Goal: Find specific page/section: Find specific page/section

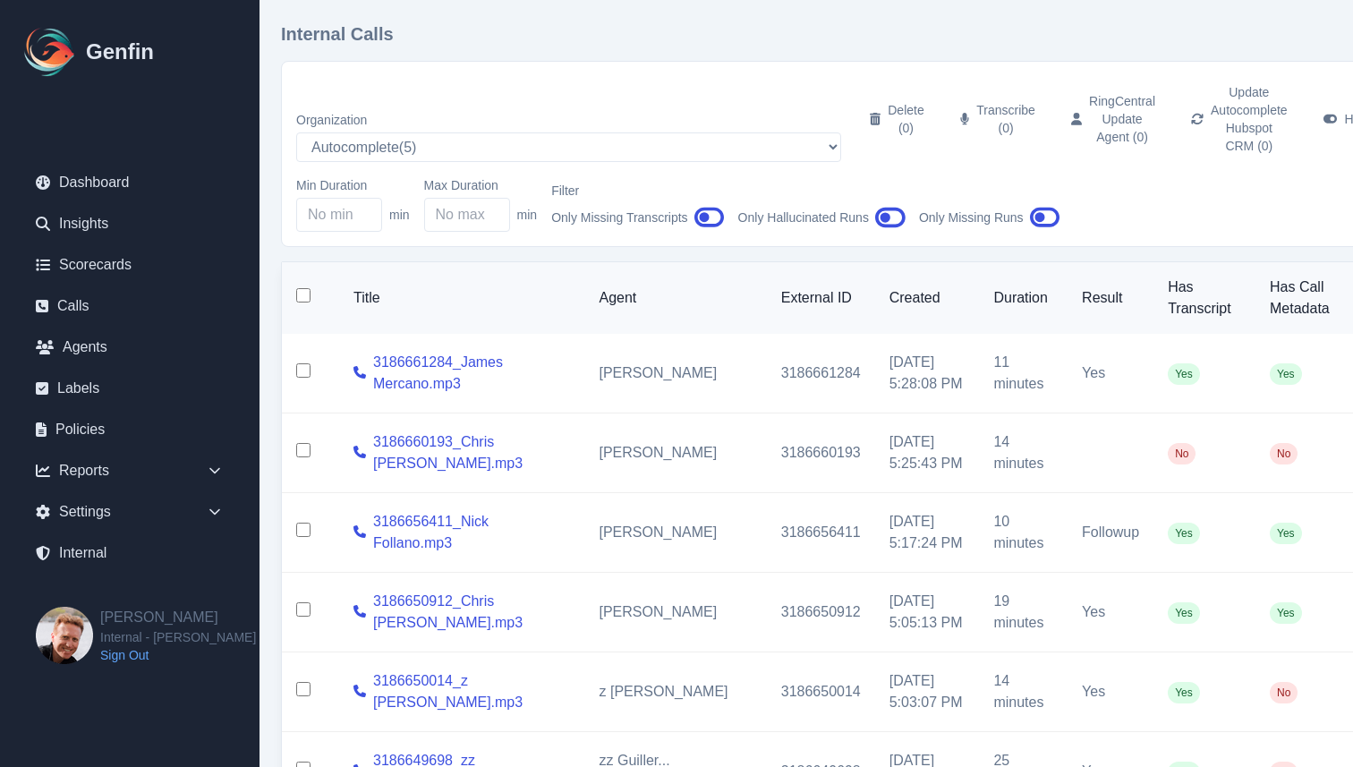
select select "5"
click at [586, 111] on label "Organization" at bounding box center [568, 120] width 545 height 18
click at [586, 132] on select "AADirect ( 51 ) Aainsco.com ( 57 ) Aainsco.com ( 56 ) Aainsco.com ( 55 ) alec+a…" at bounding box center [568, 147] width 545 height 30
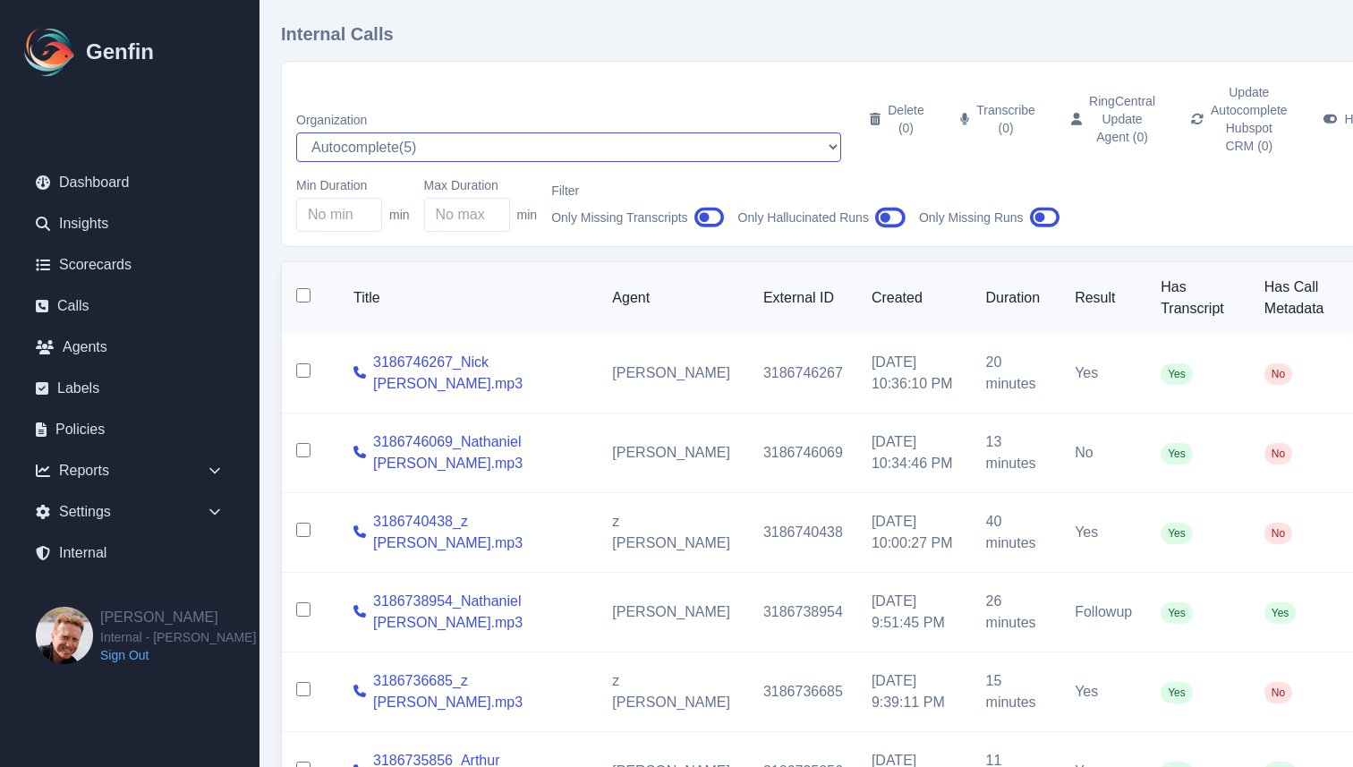
click at [445, 148] on select "AADirect ( 51 ) [DOMAIN_NAME] ( 57 ) [DOMAIN_NAME] ( 56 ) [DOMAIN_NAME] ( 55 ) …" at bounding box center [568, 147] width 545 height 30
select select "51"
click at [296, 132] on select "AADirect ( 51 ) [DOMAIN_NAME] ( 57 ) [DOMAIN_NAME] ( 56 ) [DOMAIN_NAME] ( 55 ) …" at bounding box center [568, 147] width 545 height 30
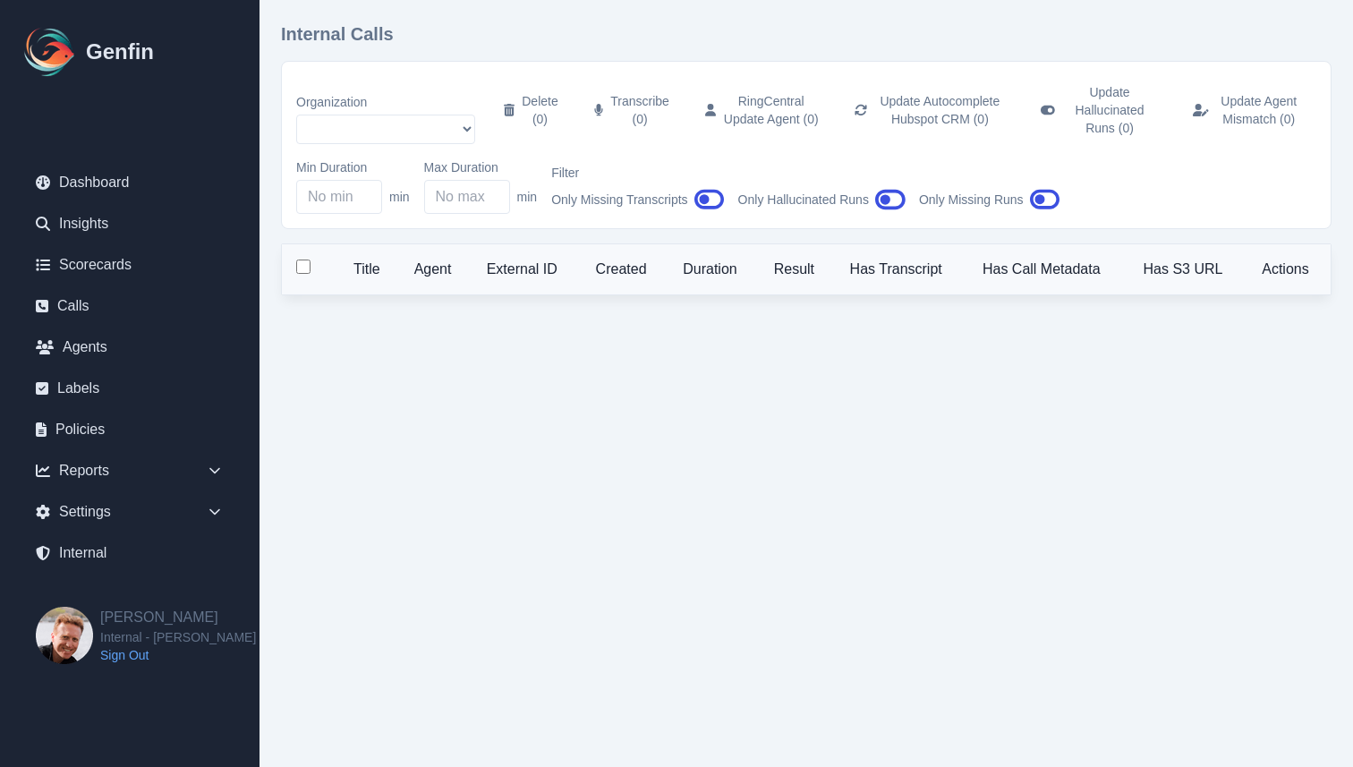
select select "51"
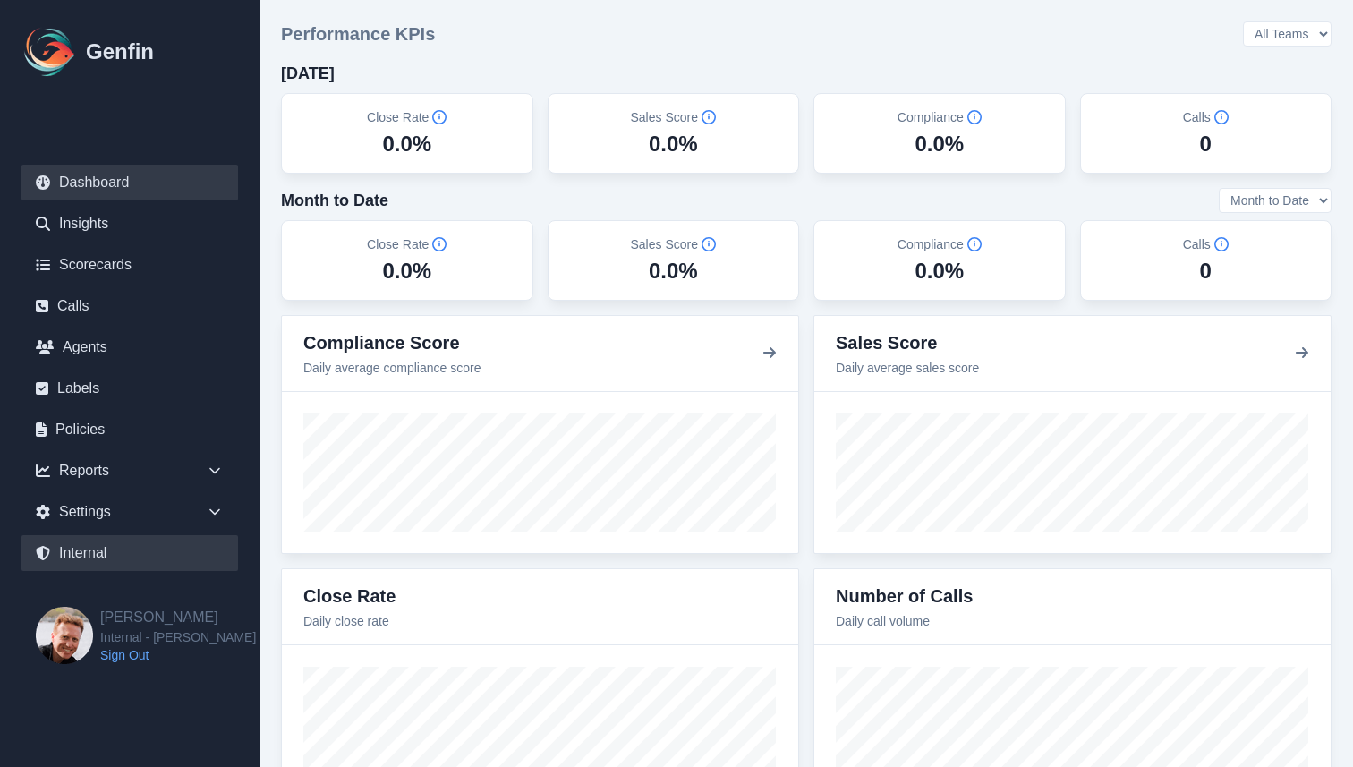
click at [139, 551] on link "Internal" at bounding box center [129, 553] width 217 height 36
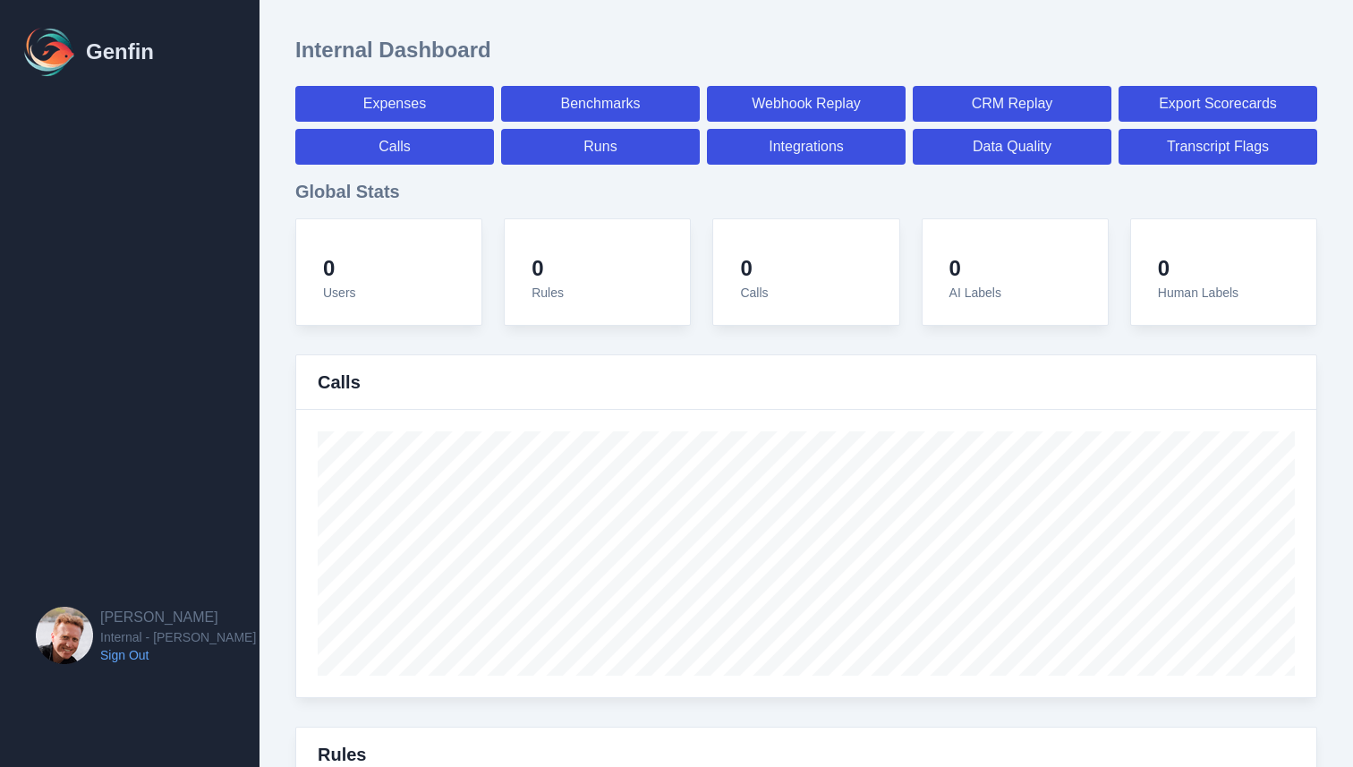
select select "paid"
select select "7"
select select "paid"
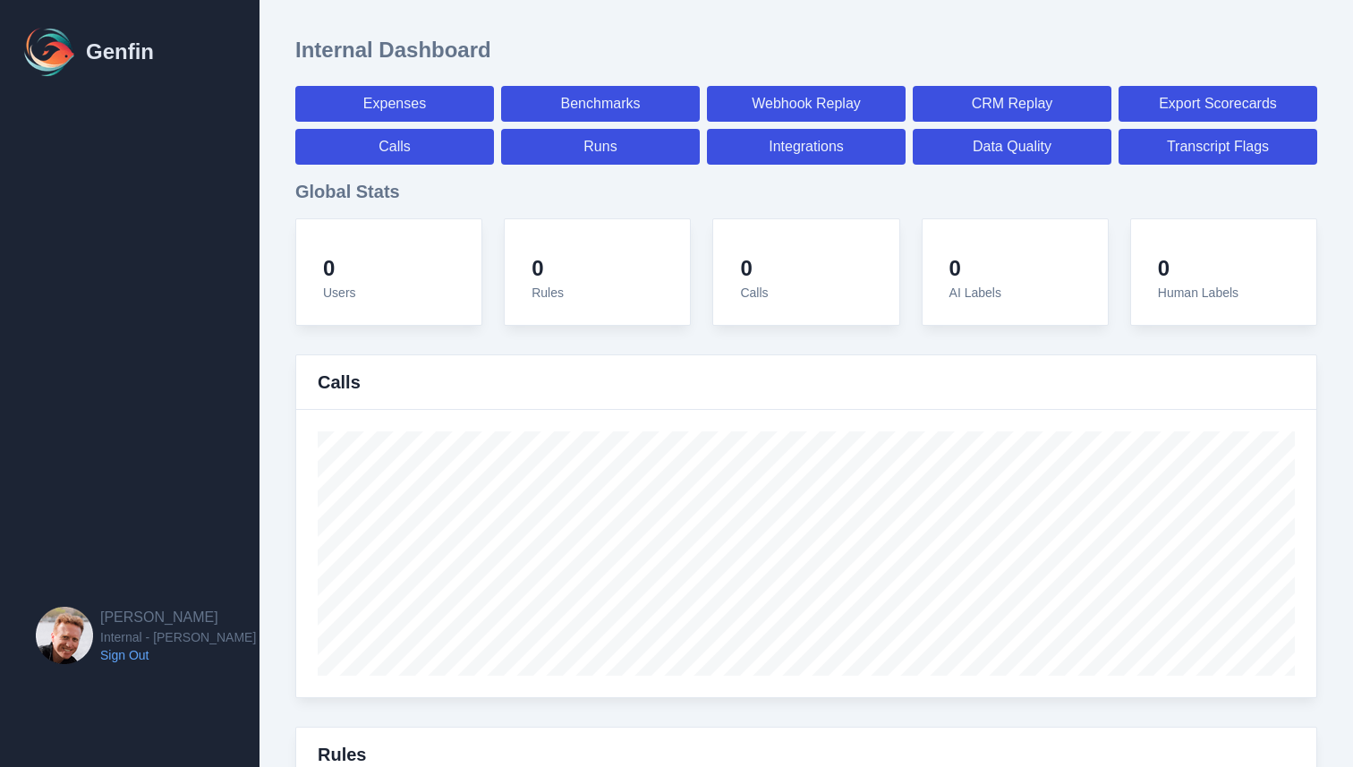
select select "7"
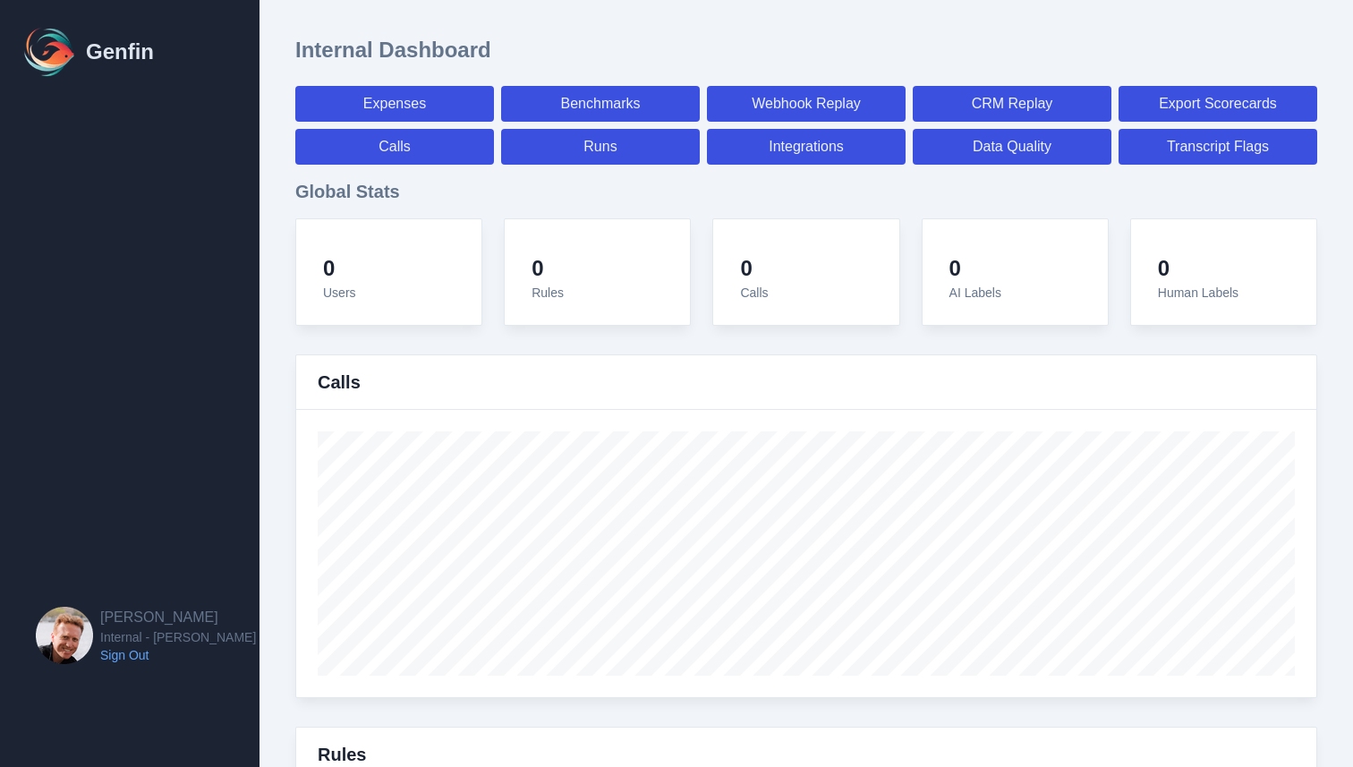
select select "7"
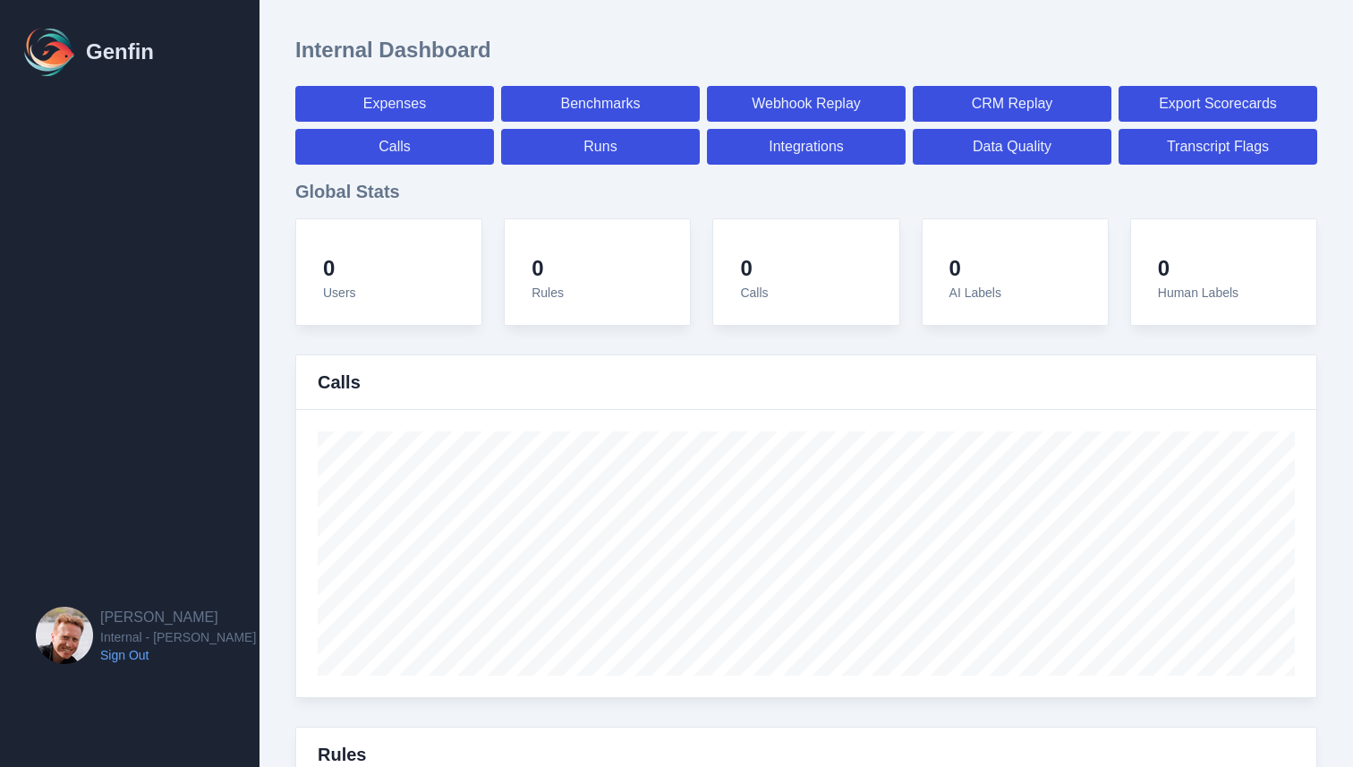
select select "7"
select select "paid"
select select "7"
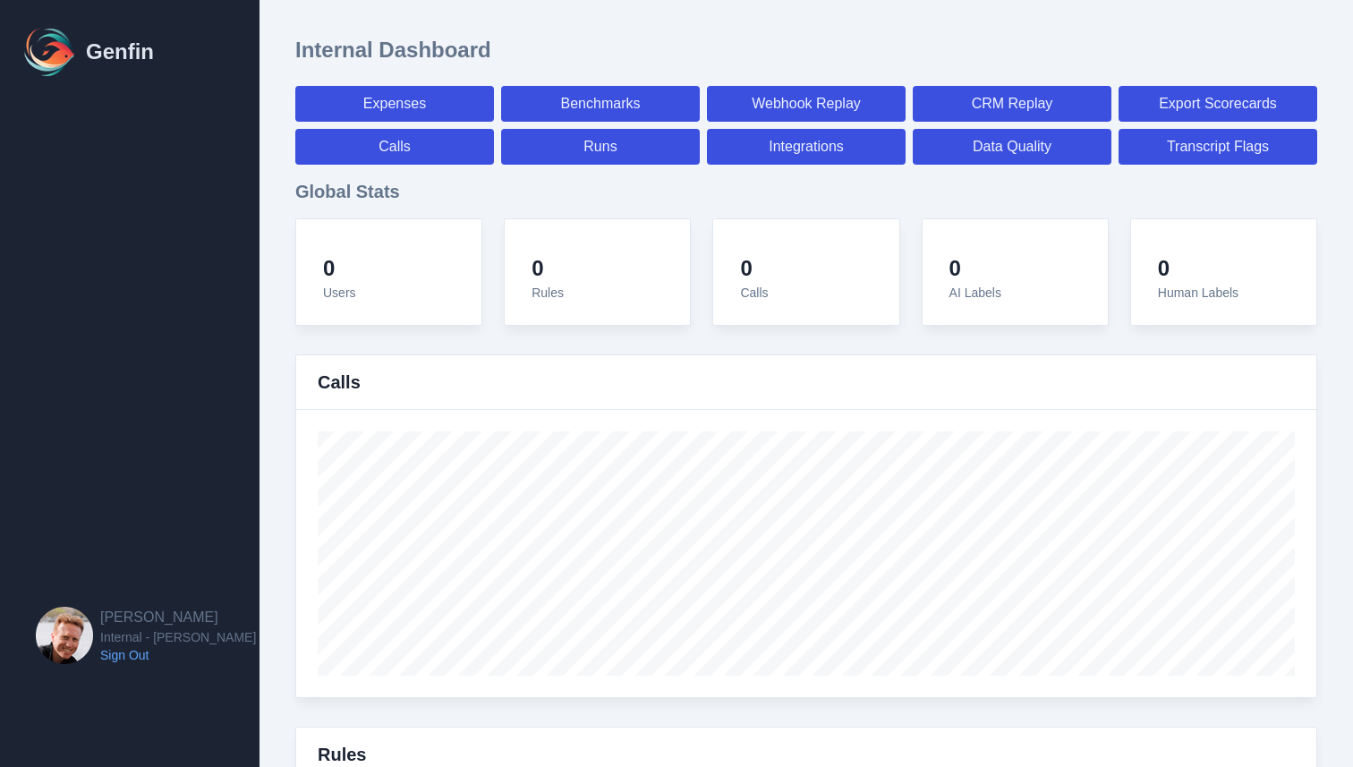
select select "7"
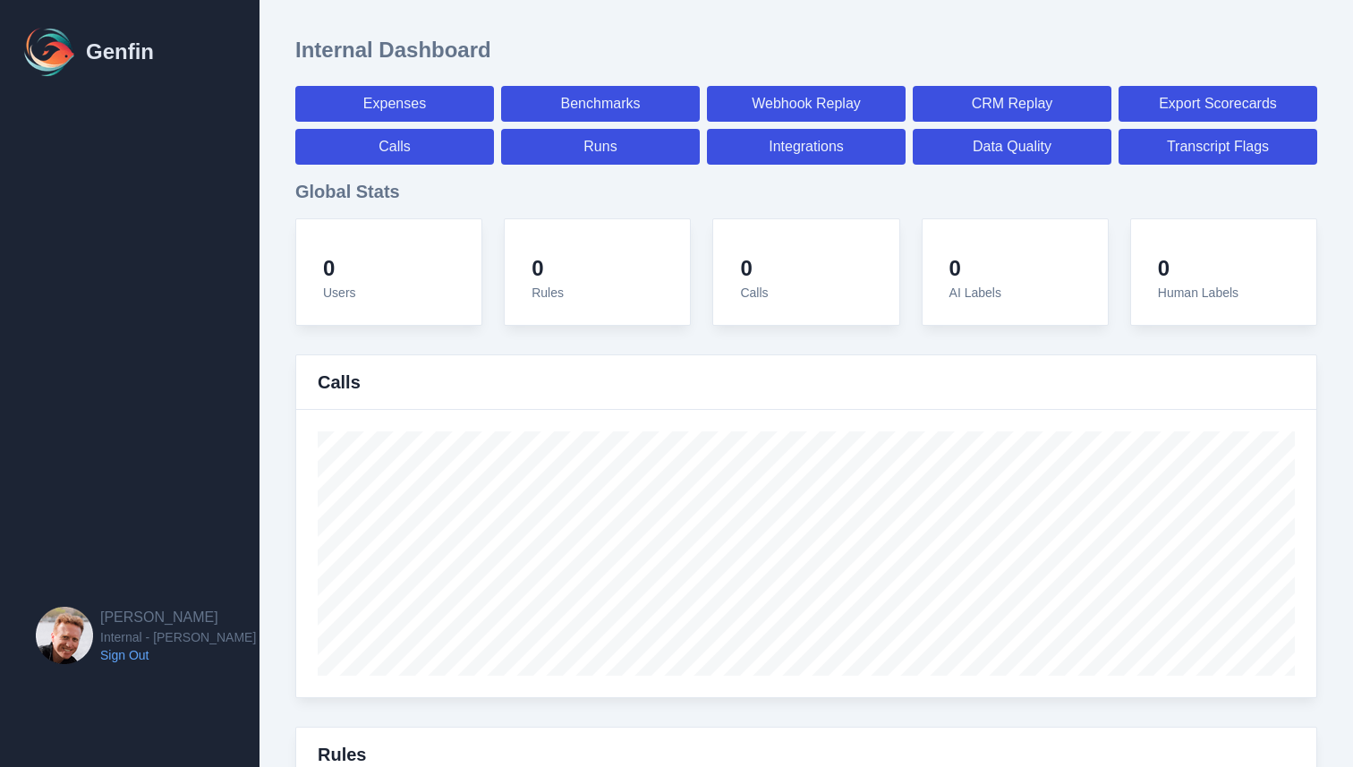
select select "7"
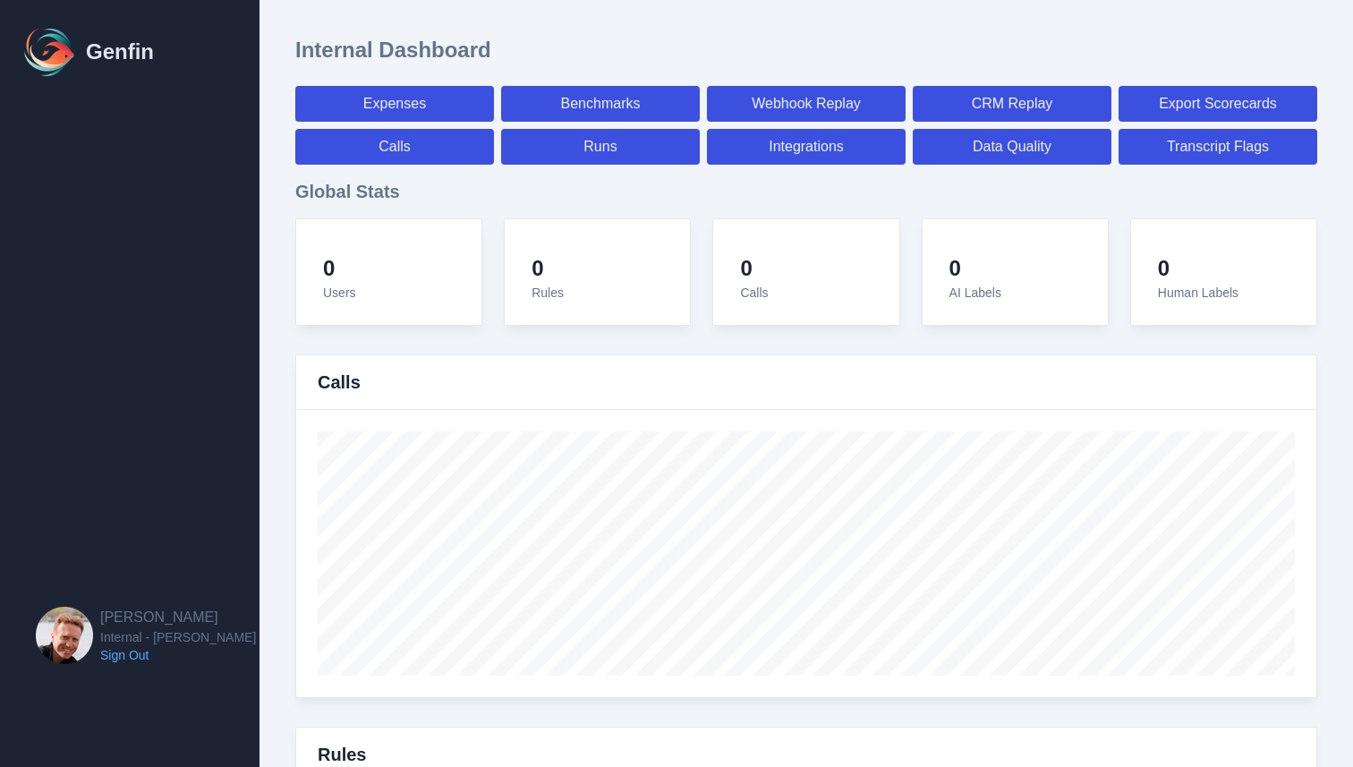
select select "7"
select select "paid"
select select "7"
select select "paid"
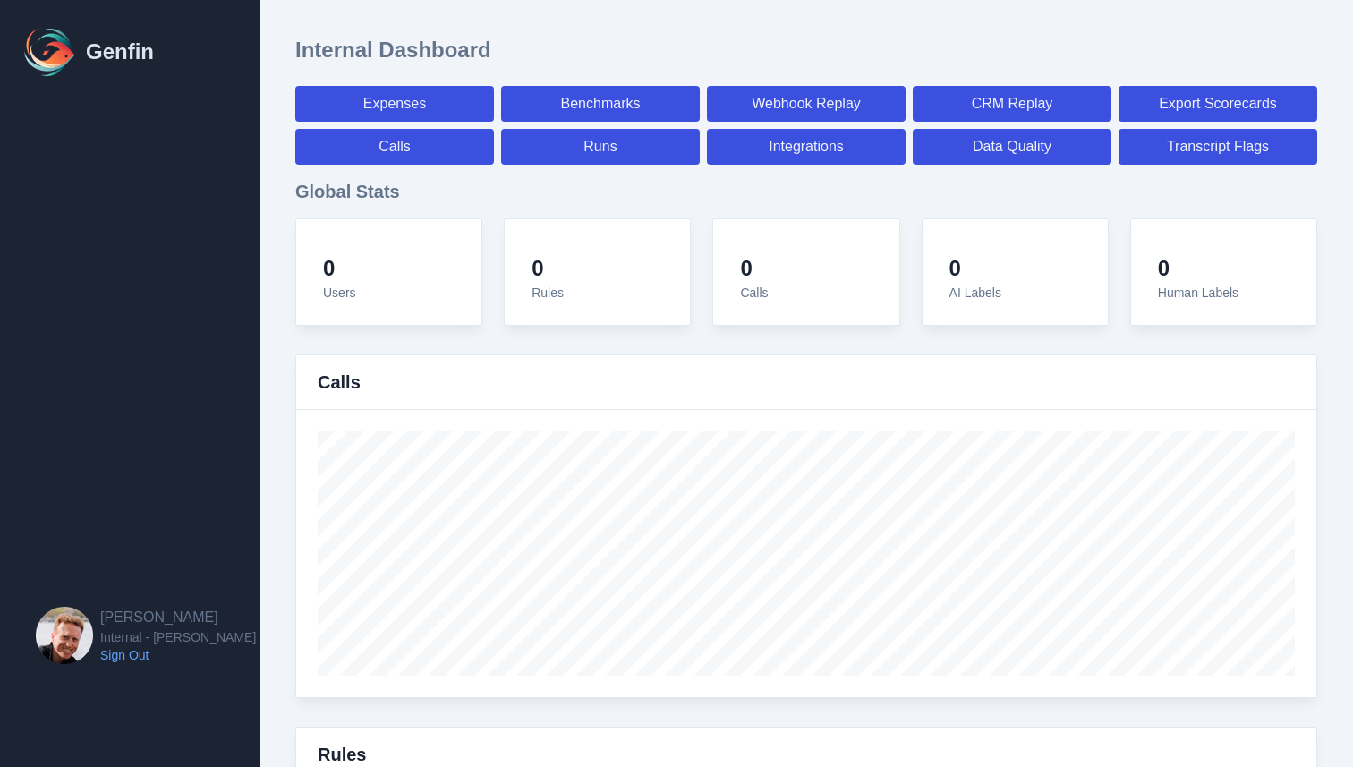
select select "paid"
select select "7"
select select "paid"
select select "7"
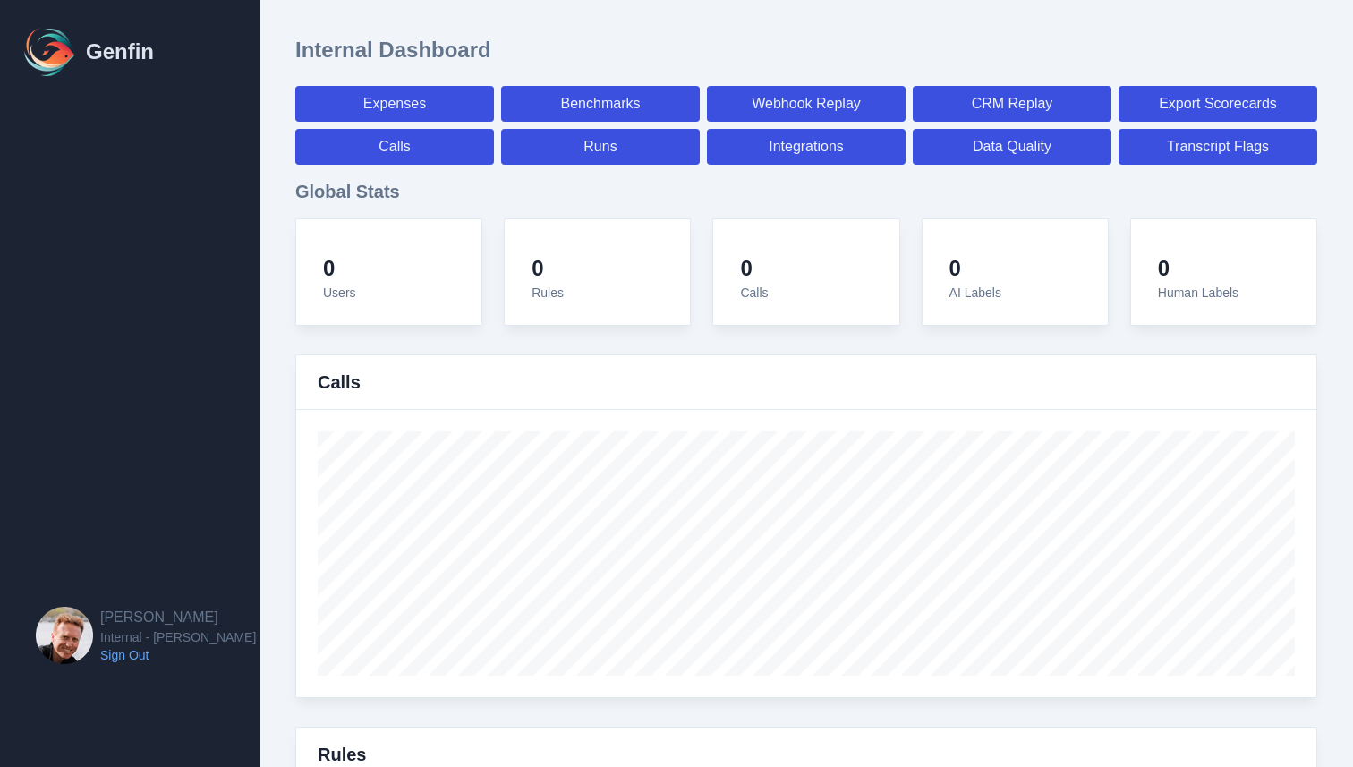
select select "7"
select select "paid"
select select "7"
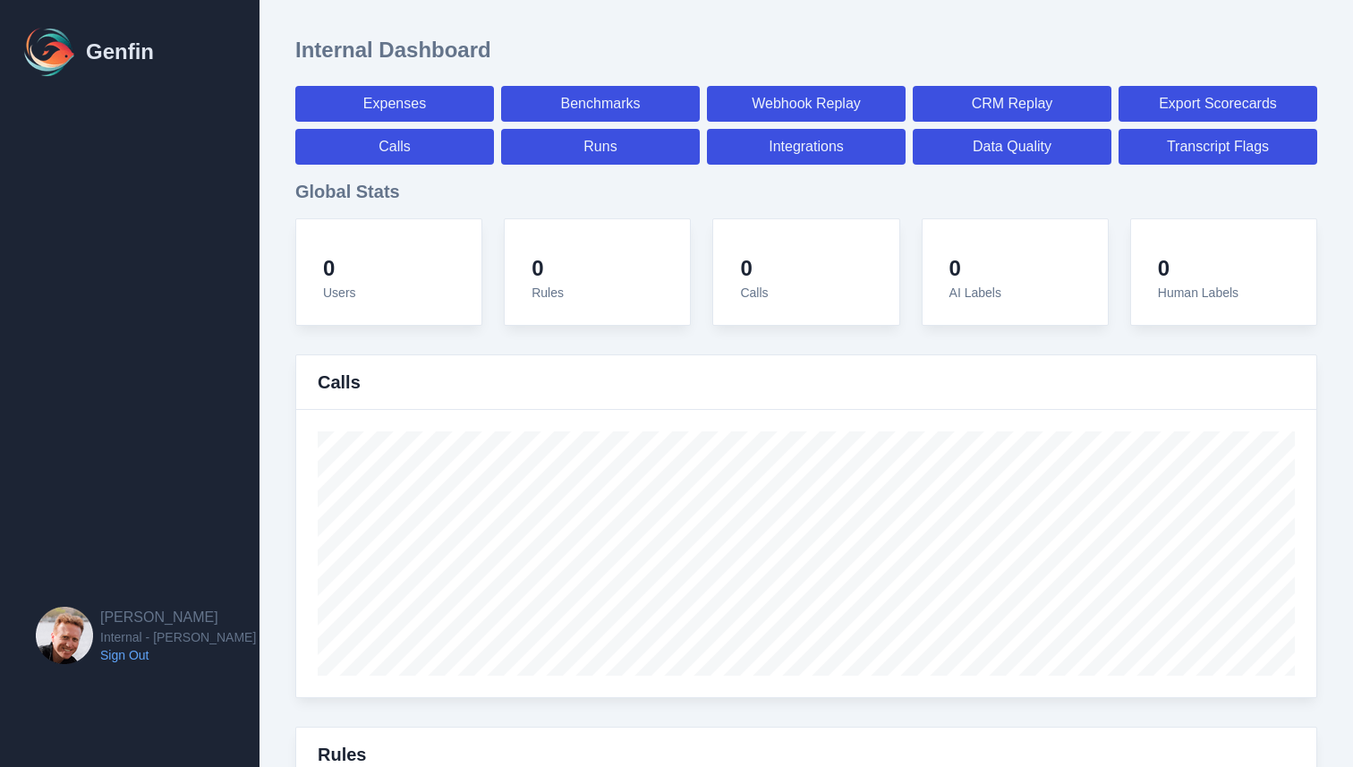
select select "paid"
select select "7"
select select "paid"
select select "7"
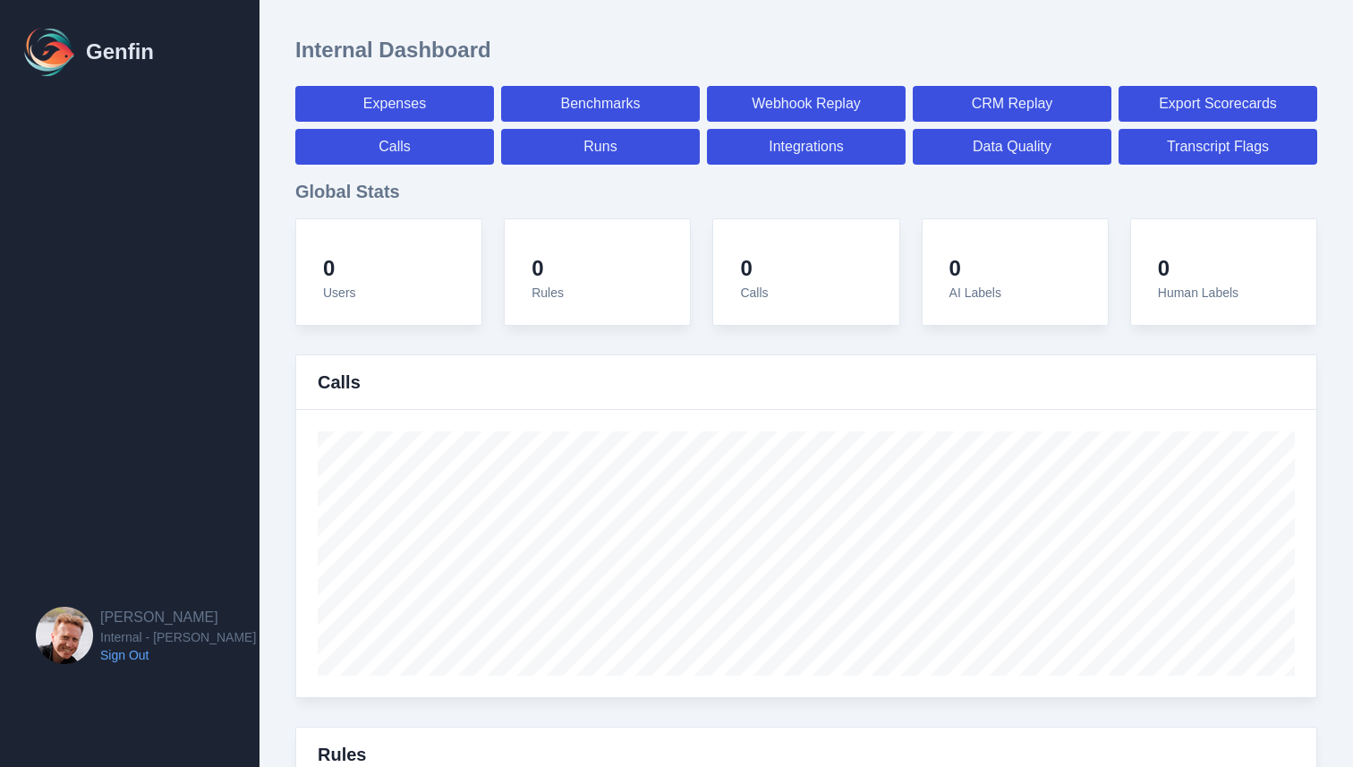
select select "7"
select select "paid"
select select "7"
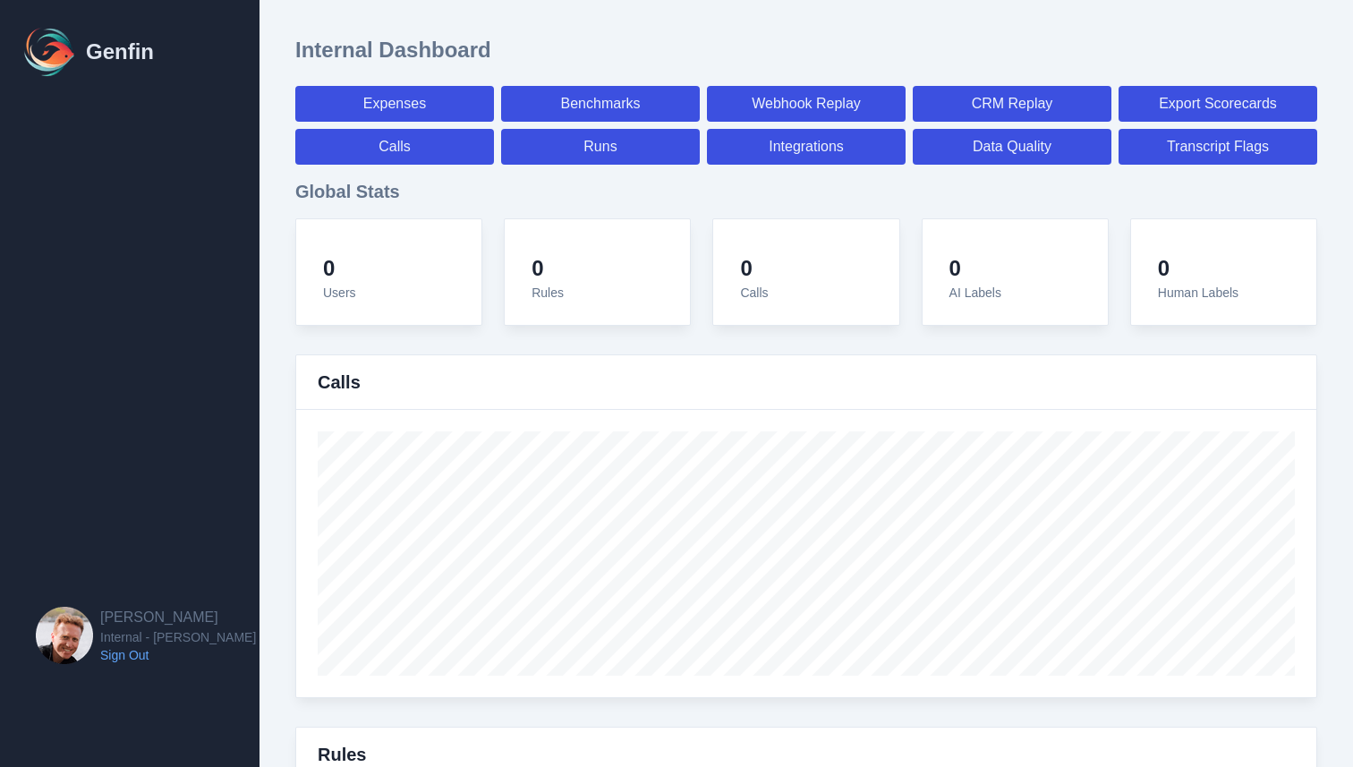
select select "7"
select select "paid"
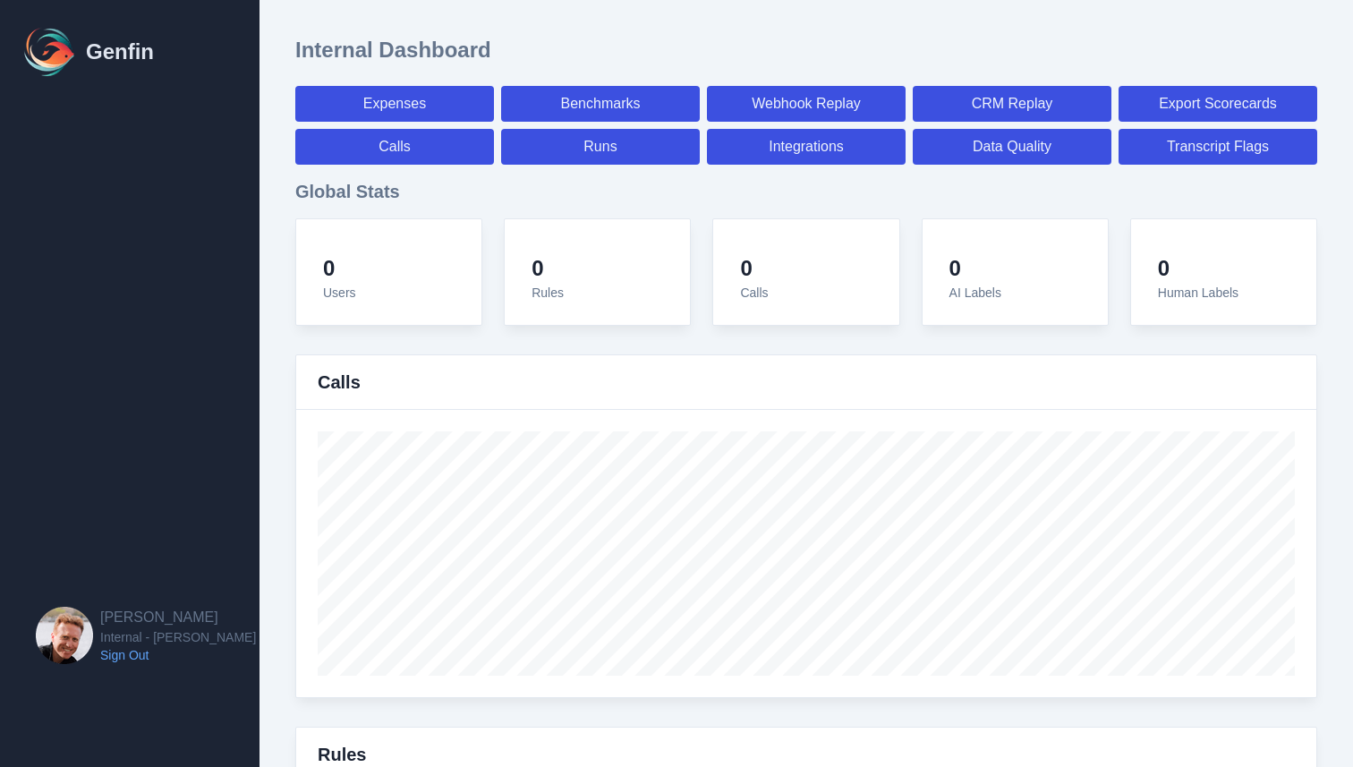
select select "7"
select select "paid"
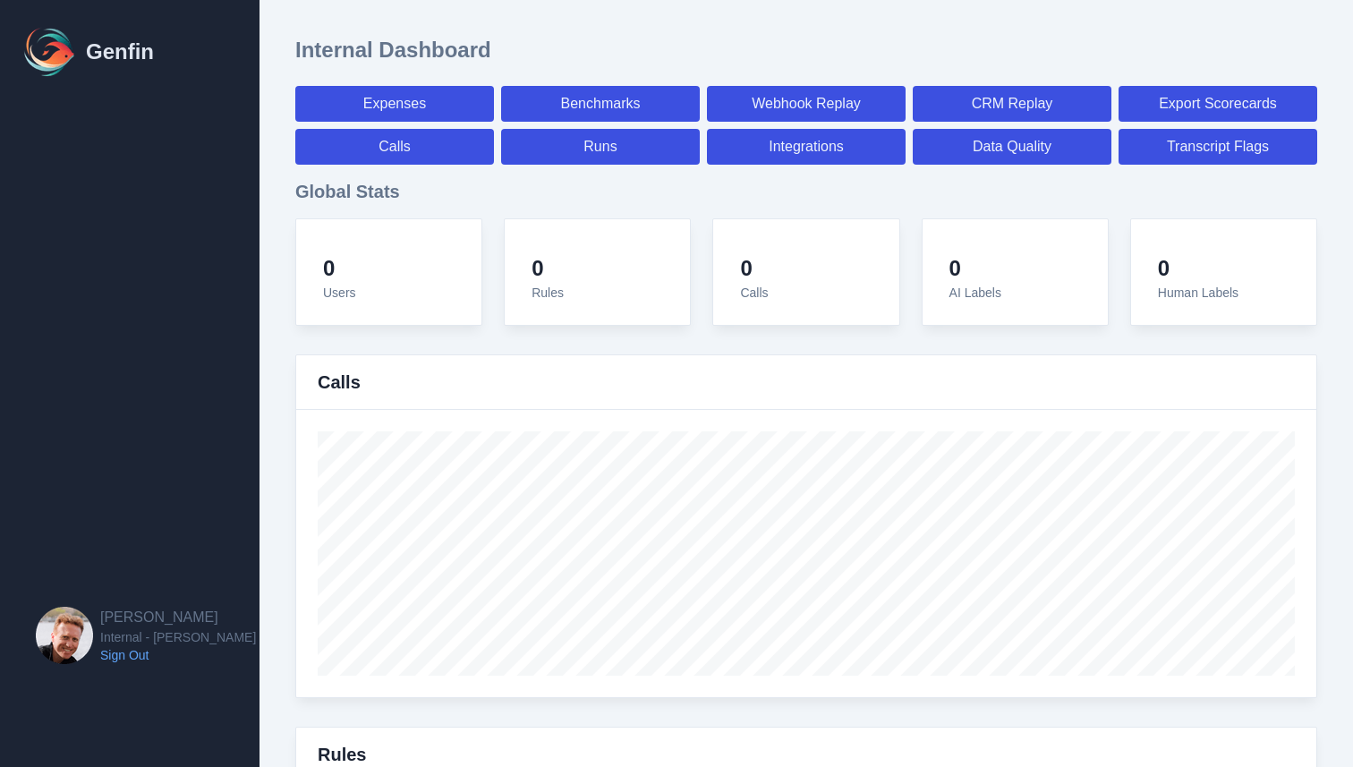
select select "7"
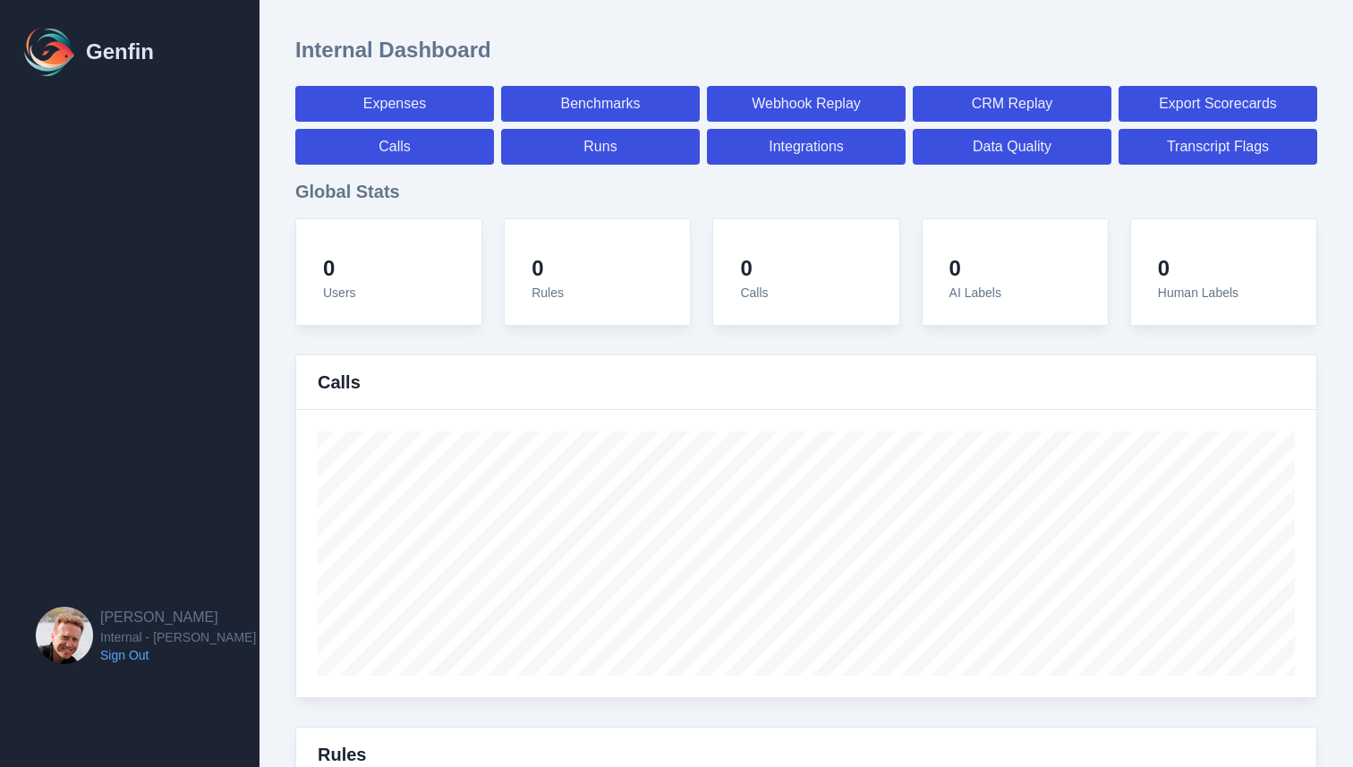
select select "paid"
select select "7"
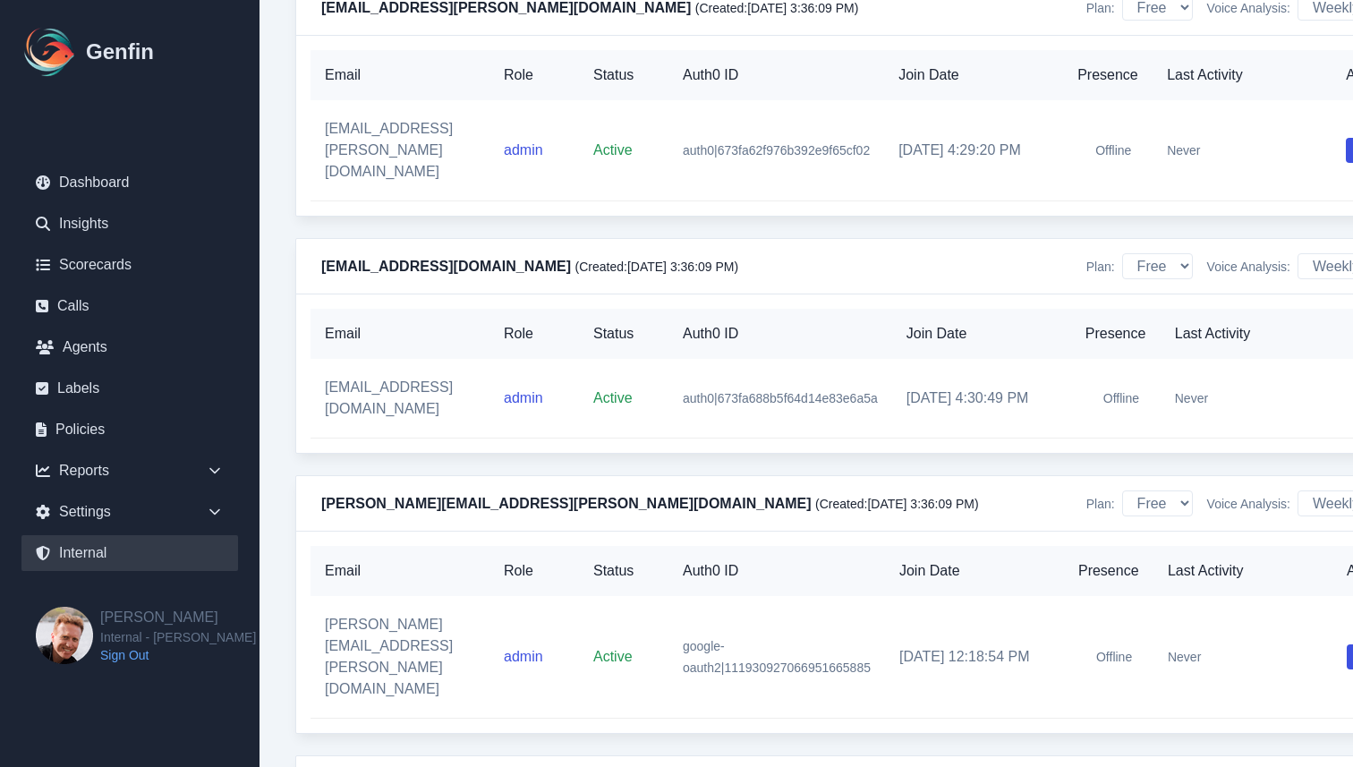
scroll to position [0, 81]
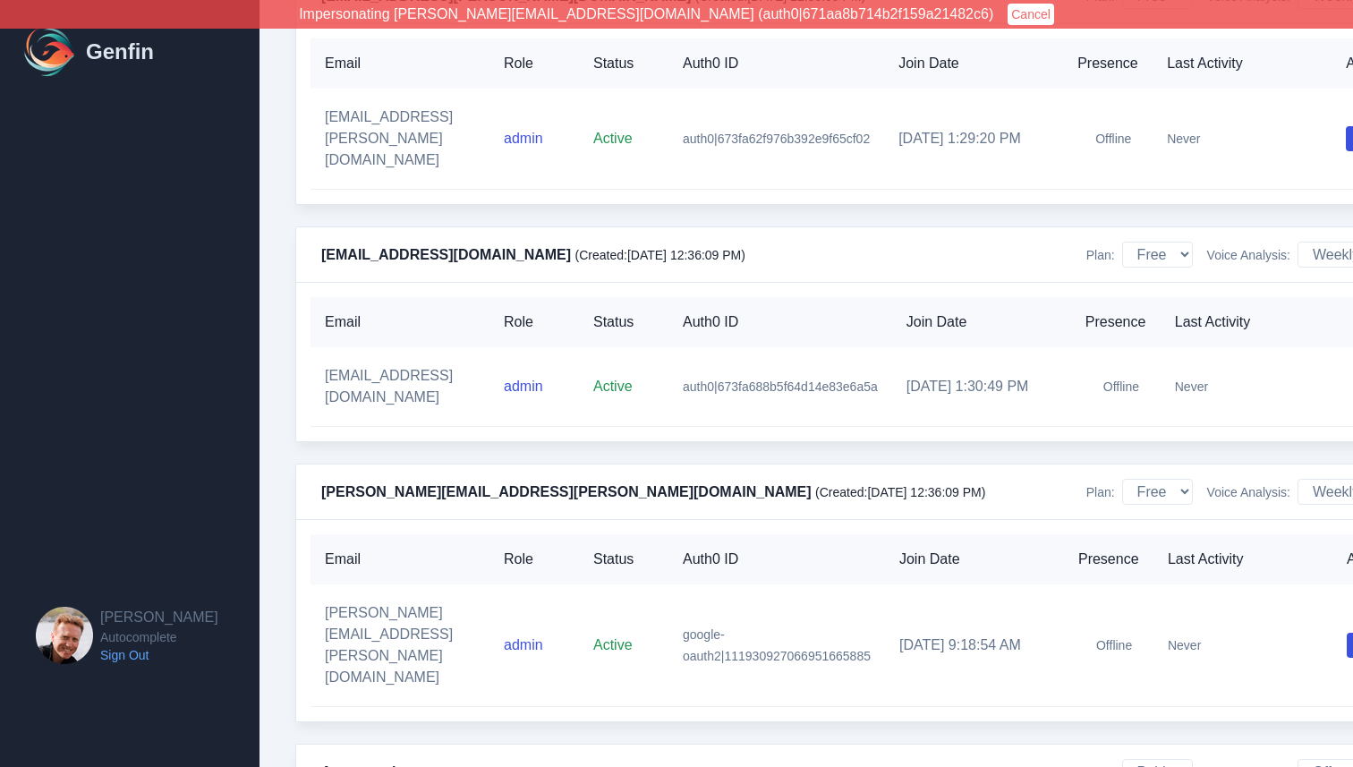
scroll to position [6642, 0]
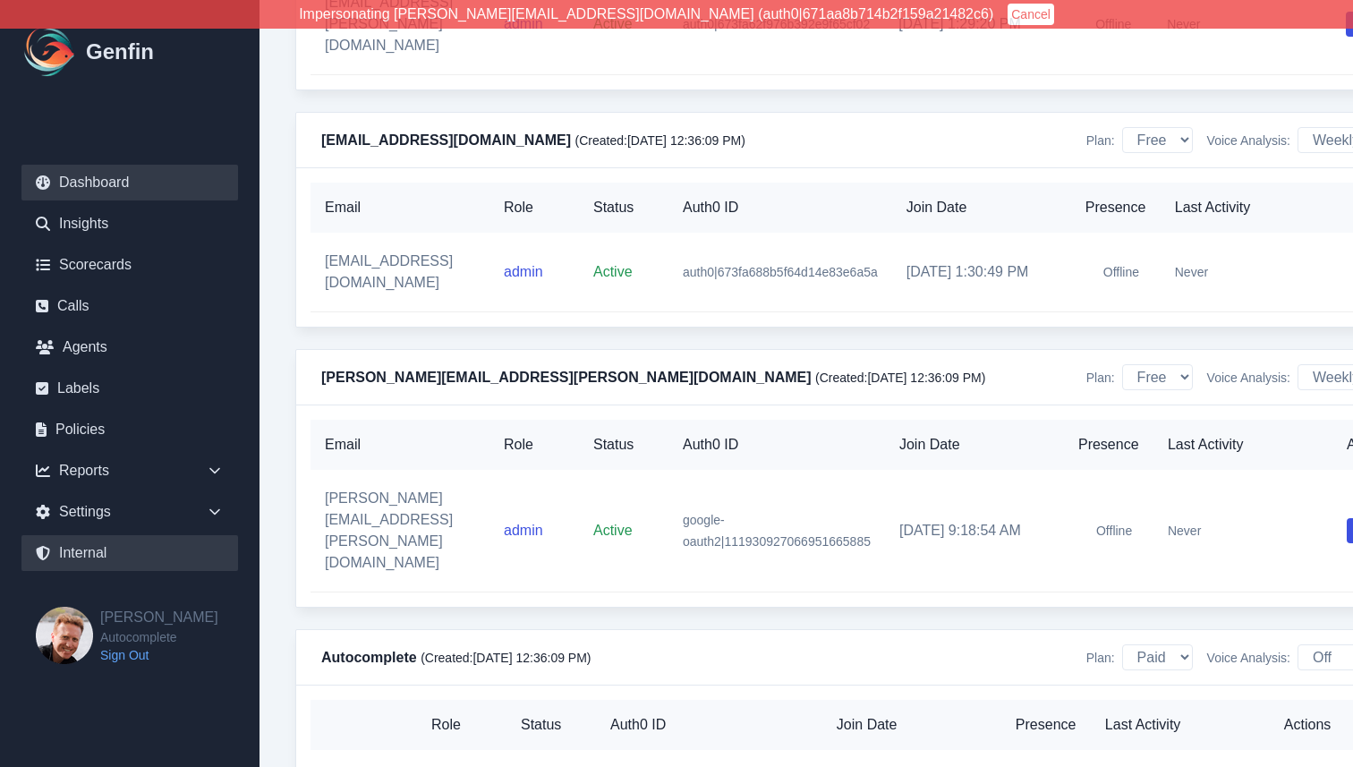
click at [93, 195] on link "Dashboard" at bounding box center [129, 183] width 217 height 36
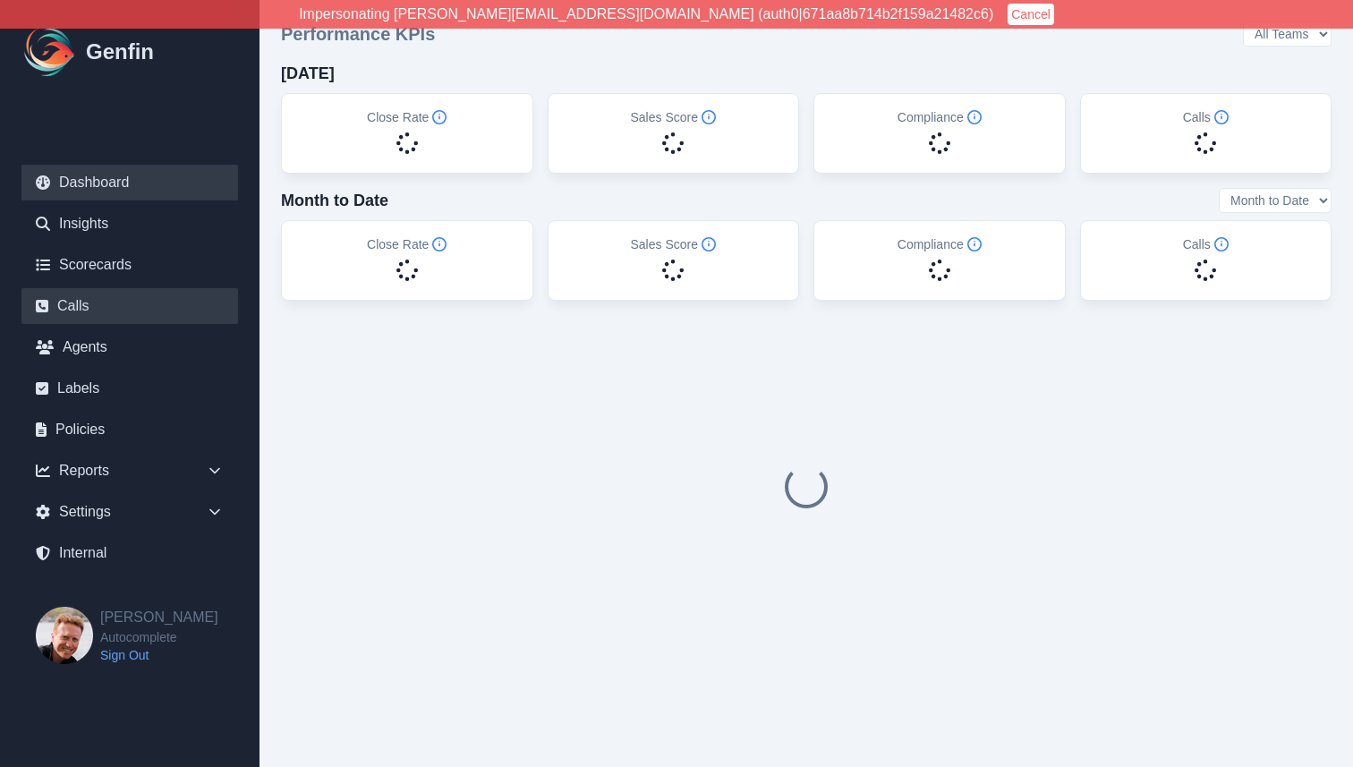
click at [96, 312] on link "Calls" at bounding box center [129, 306] width 217 height 36
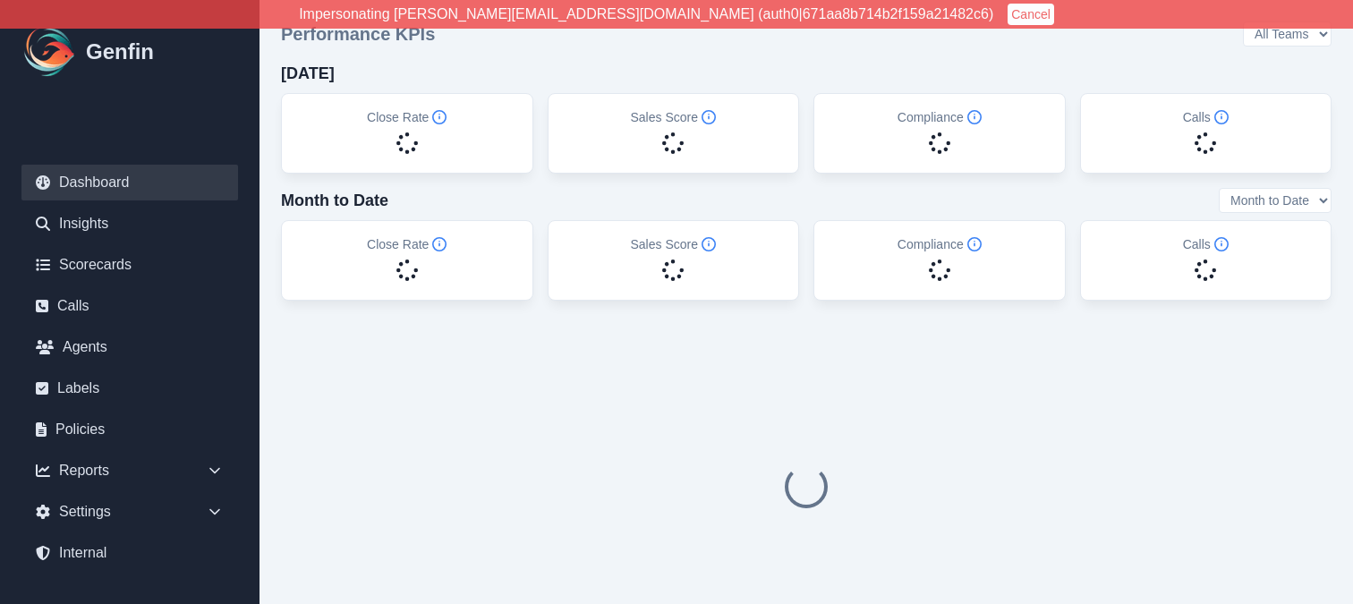
click at [281, 542] on div at bounding box center [806, 487] width 1050 height 344
